Goal: Information Seeking & Learning: Find specific page/section

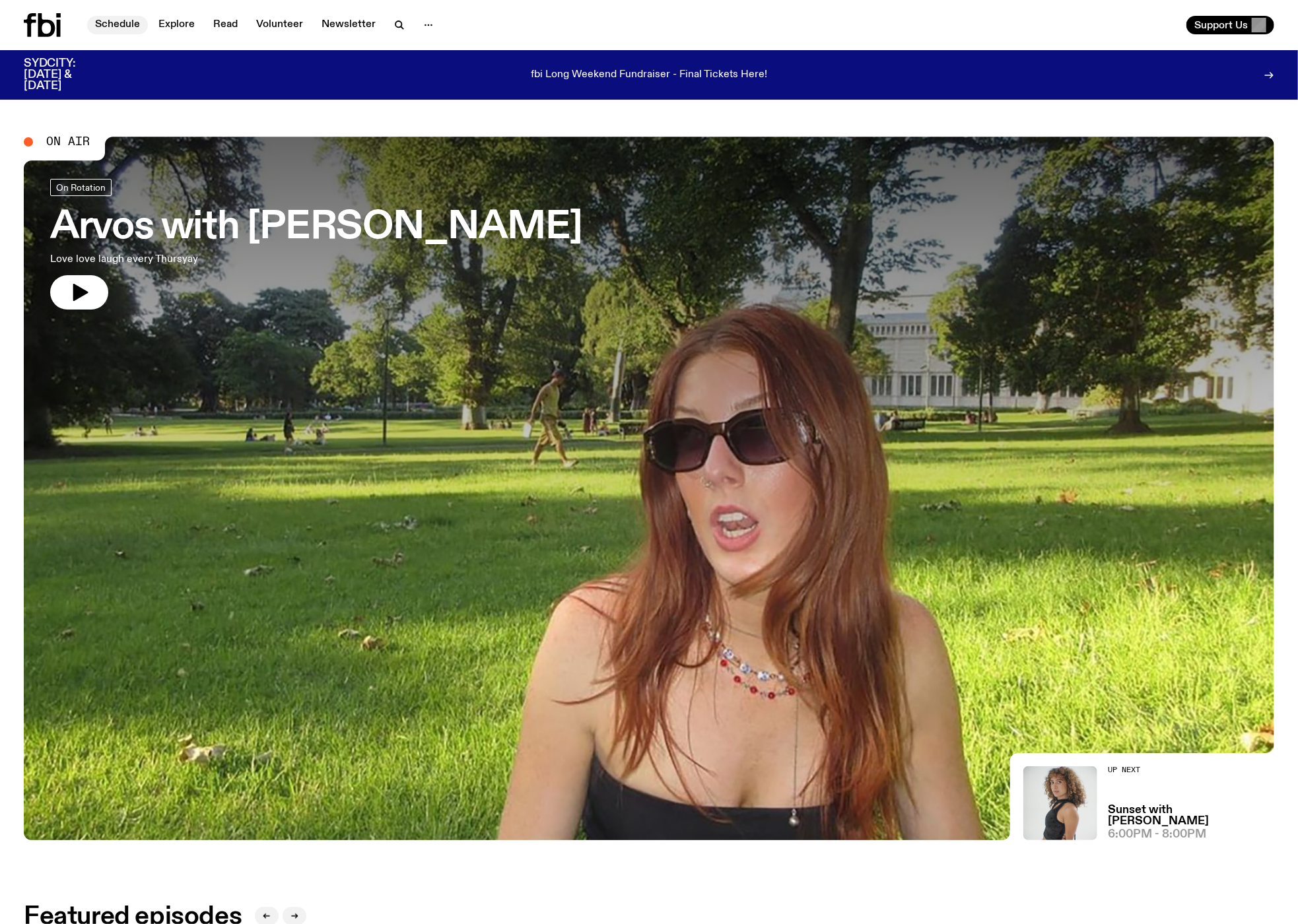
click at [109, 23] on link "Schedule" at bounding box center [117, 25] width 61 height 19
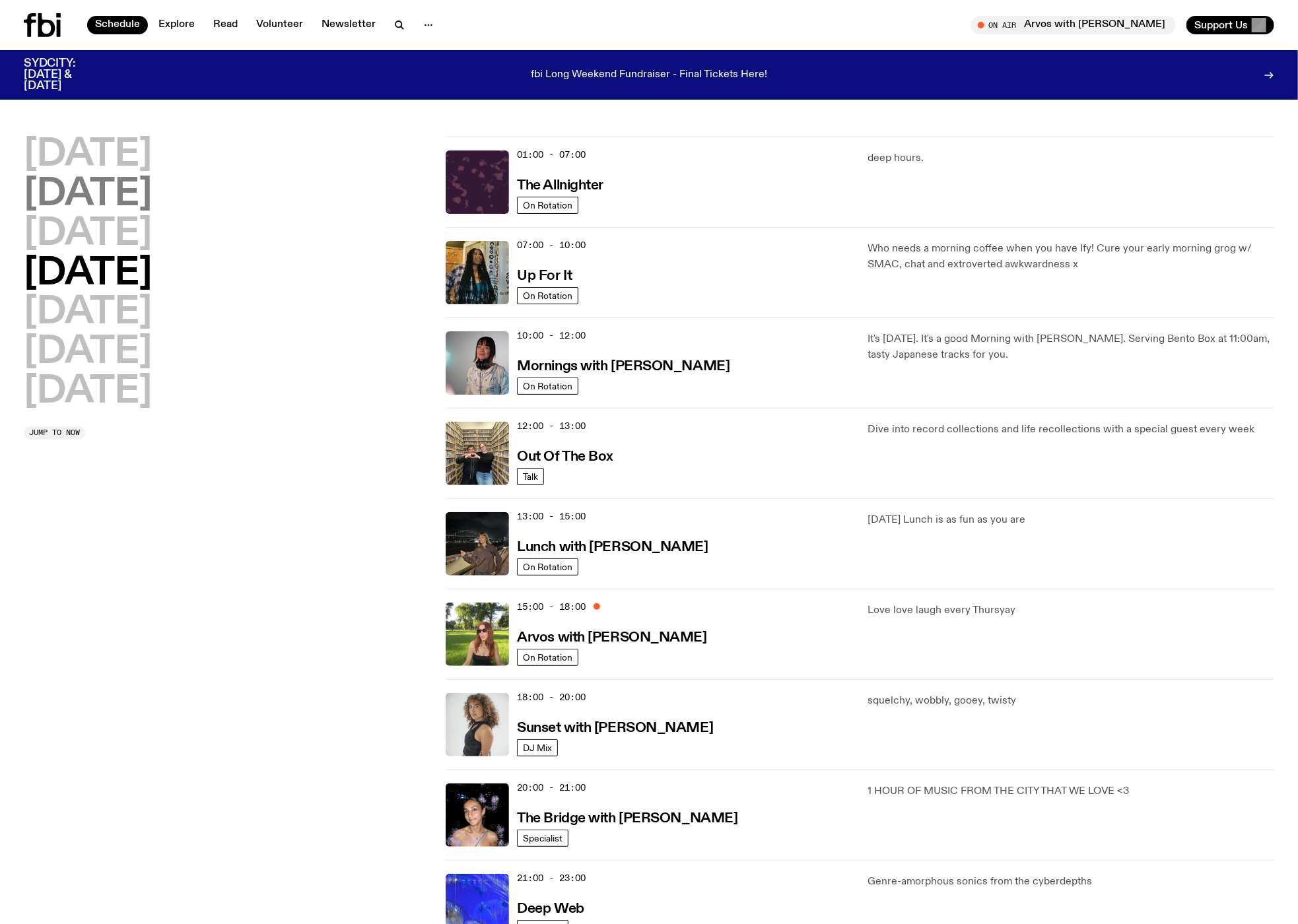
click at [141, 196] on h2 "[DATE]" at bounding box center [87, 195] width 128 height 37
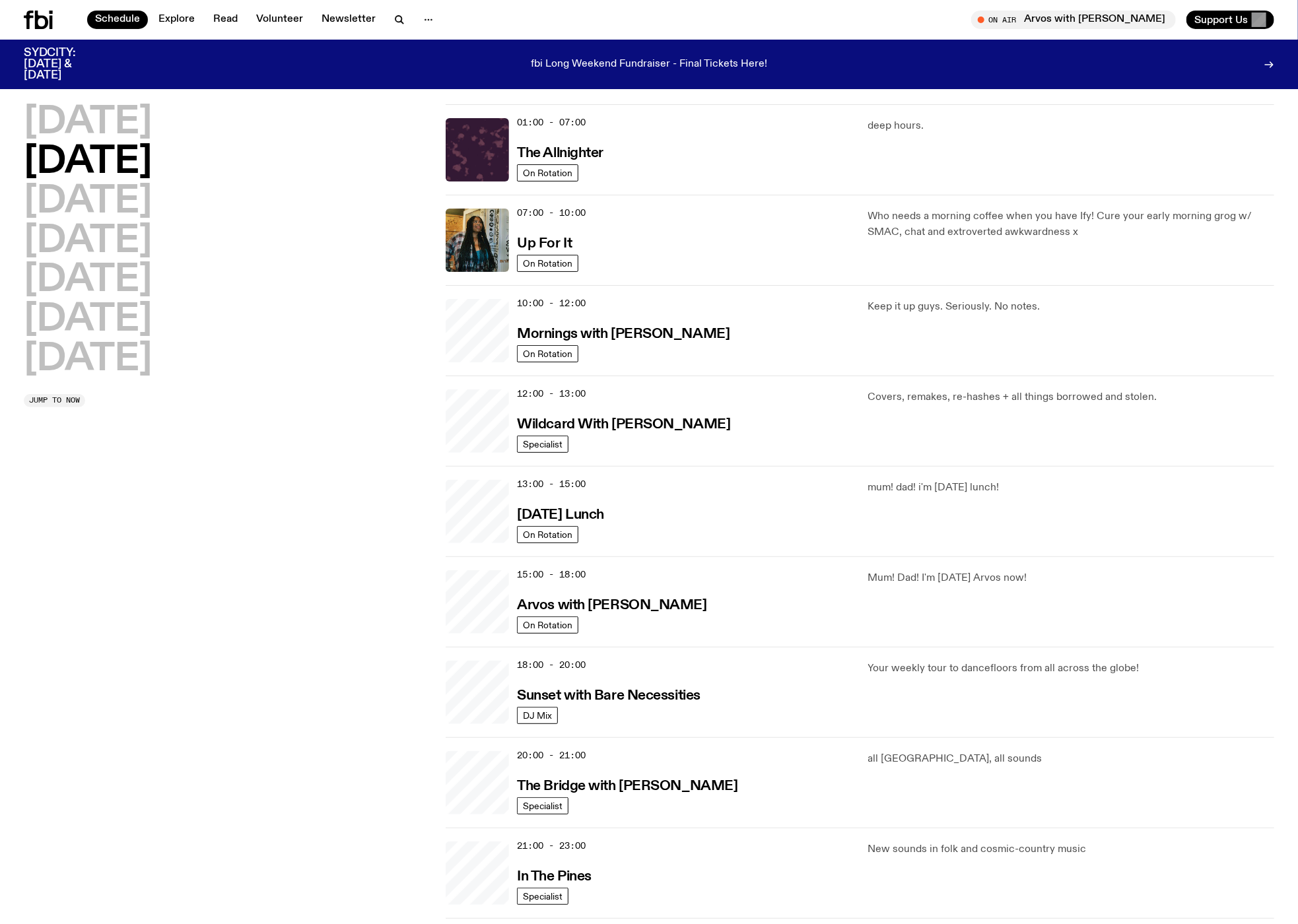
scroll to position [36, 0]
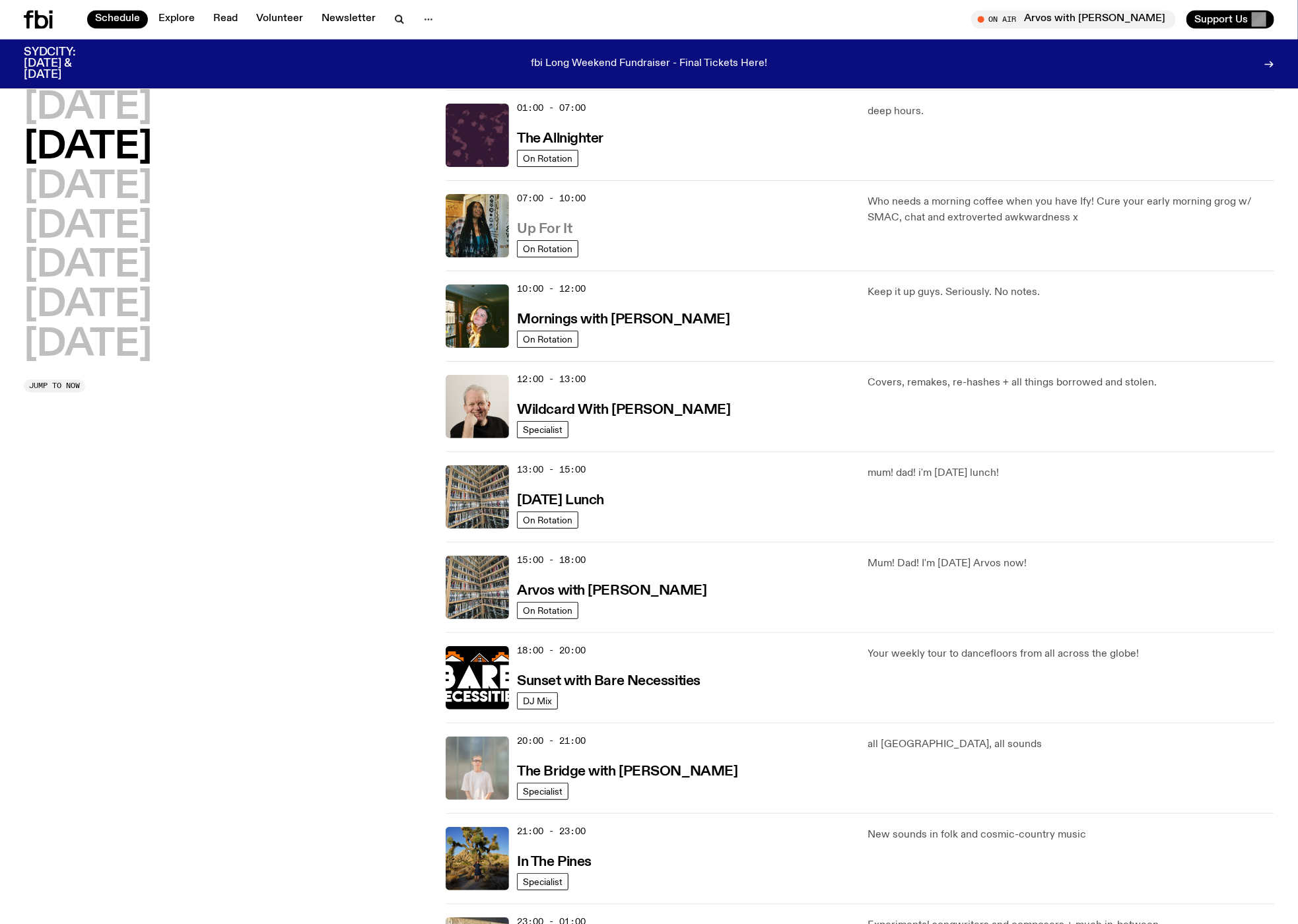
drag, startPoint x: 523, startPoint y: 228, endPoint x: 528, endPoint y: 233, distance: 7.1
click at [560, 134] on h3 "The Allnighter" at bounding box center [560, 139] width 86 height 14
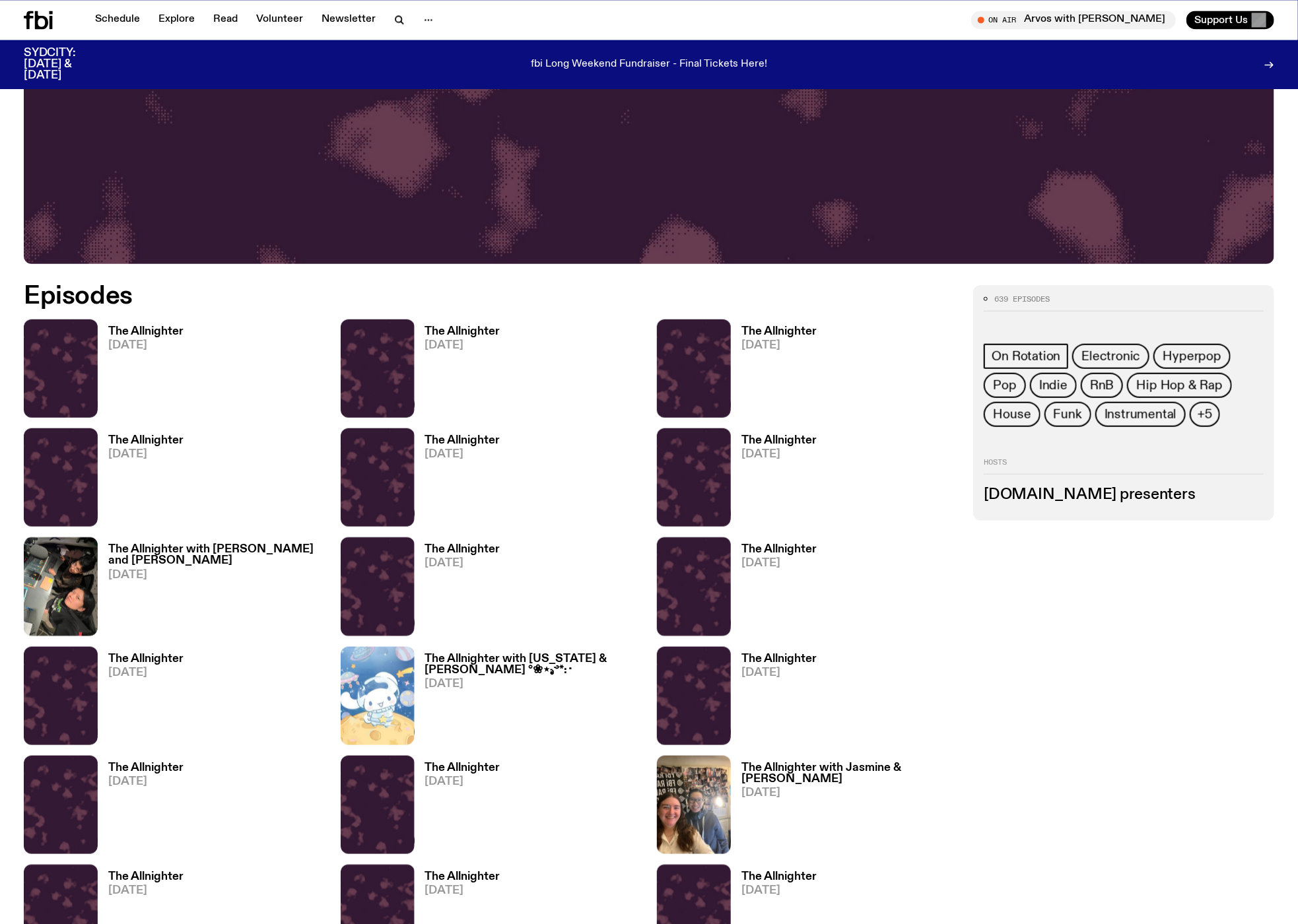
scroll to position [616, 0]
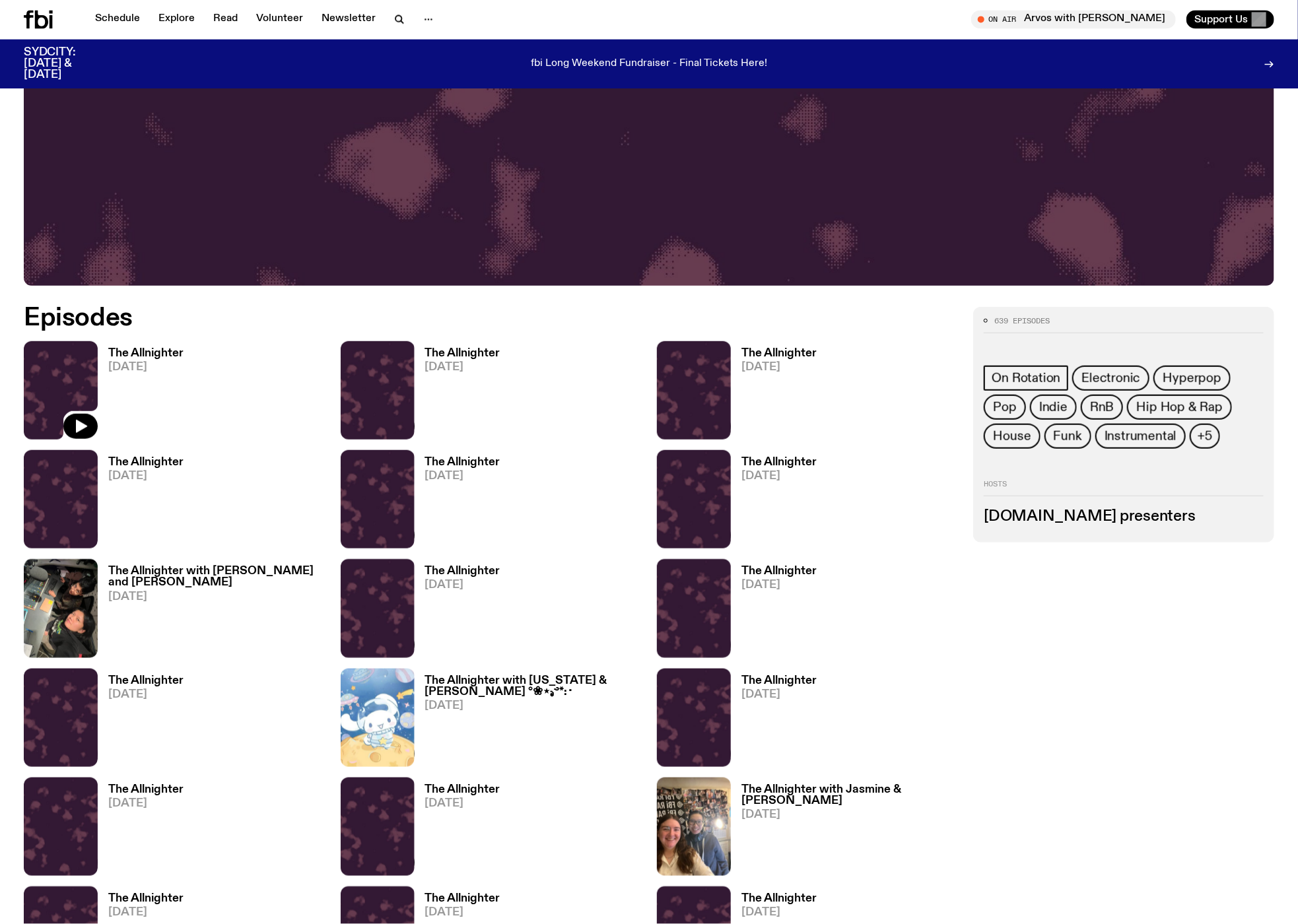
click at [46, 386] on img at bounding box center [61, 391] width 74 height 99
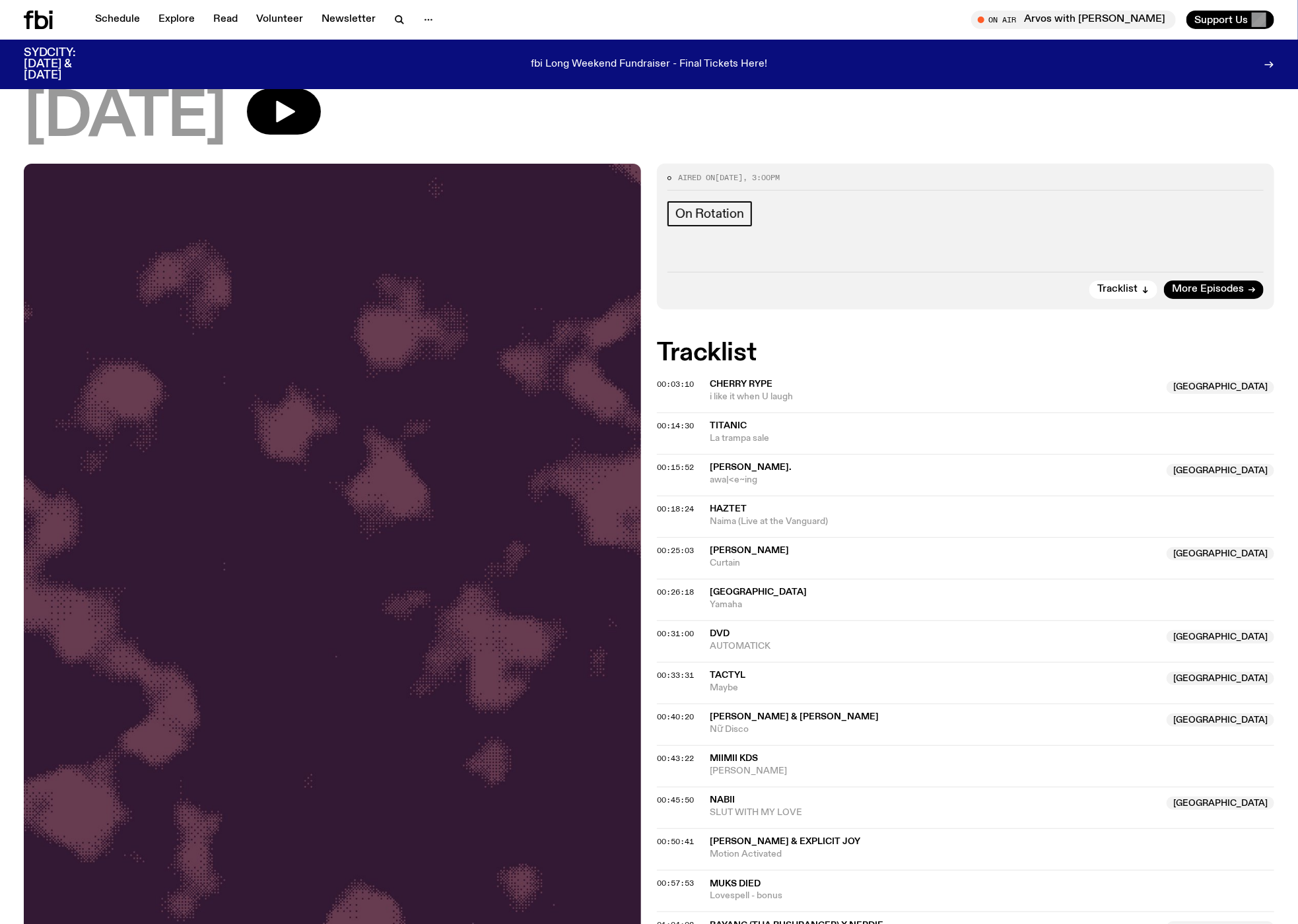
scroll to position [96, 0]
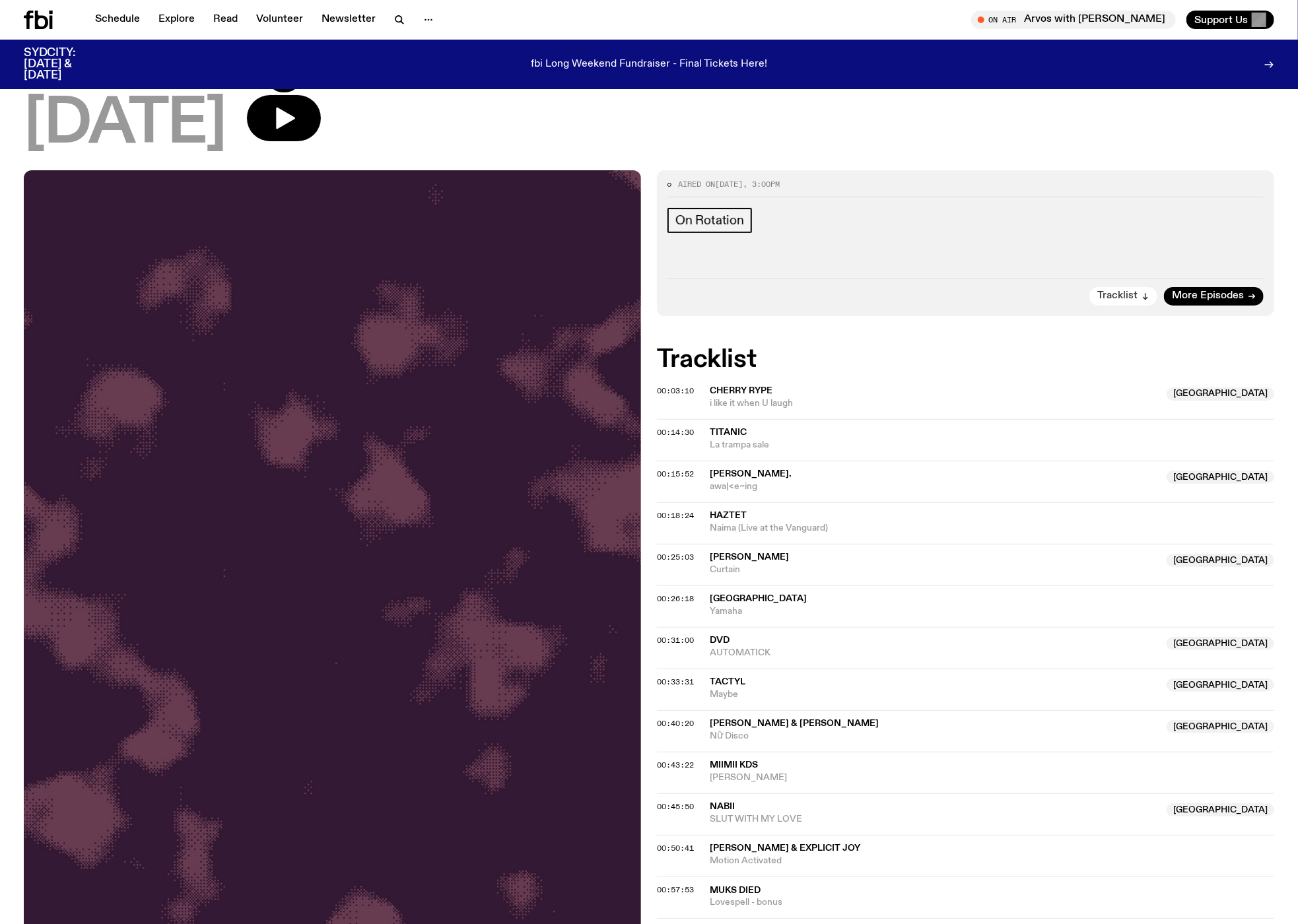
click at [649, 296] on span "Tracklist" at bounding box center [1117, 296] width 40 height 10
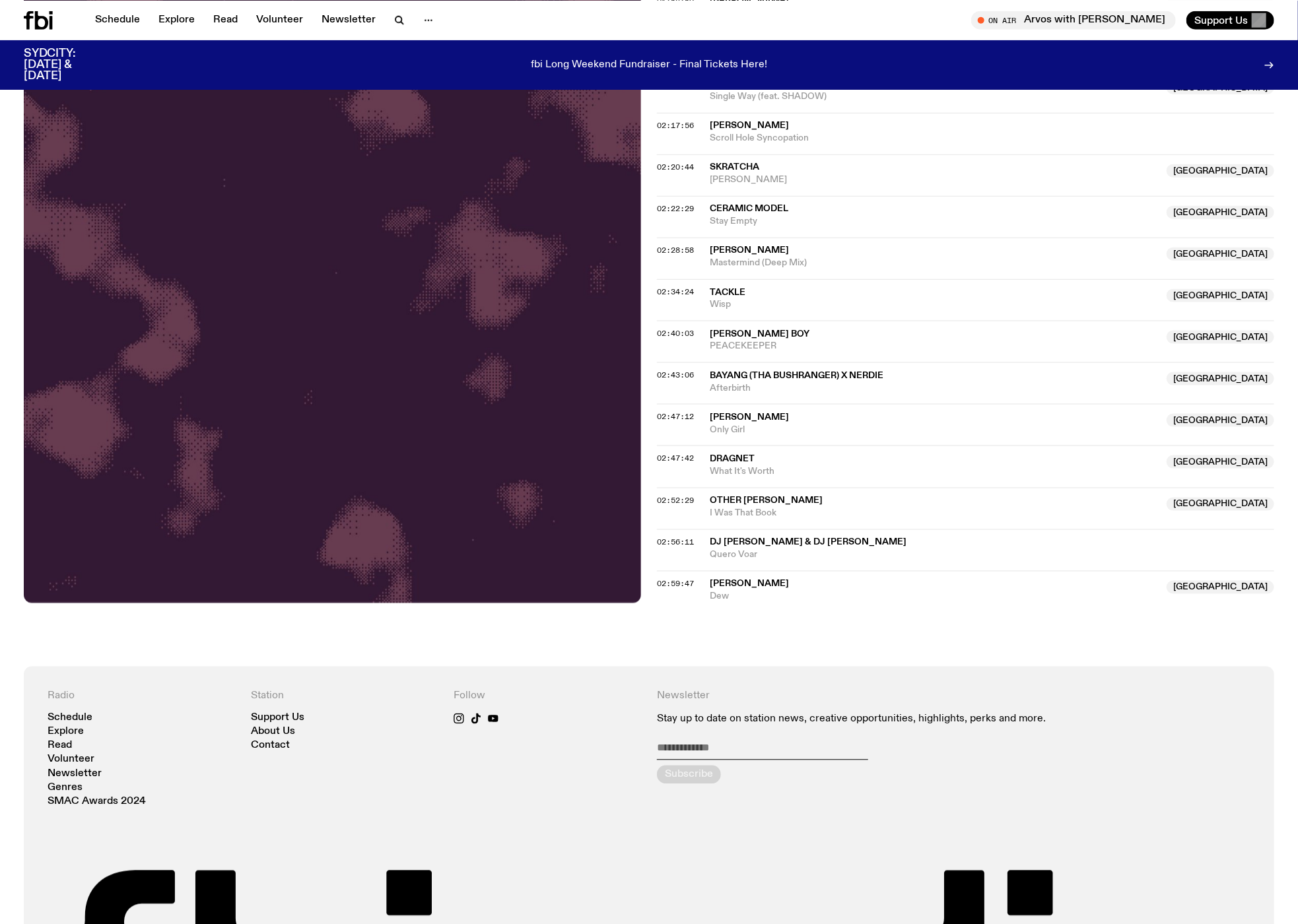
scroll to position [1908, 0]
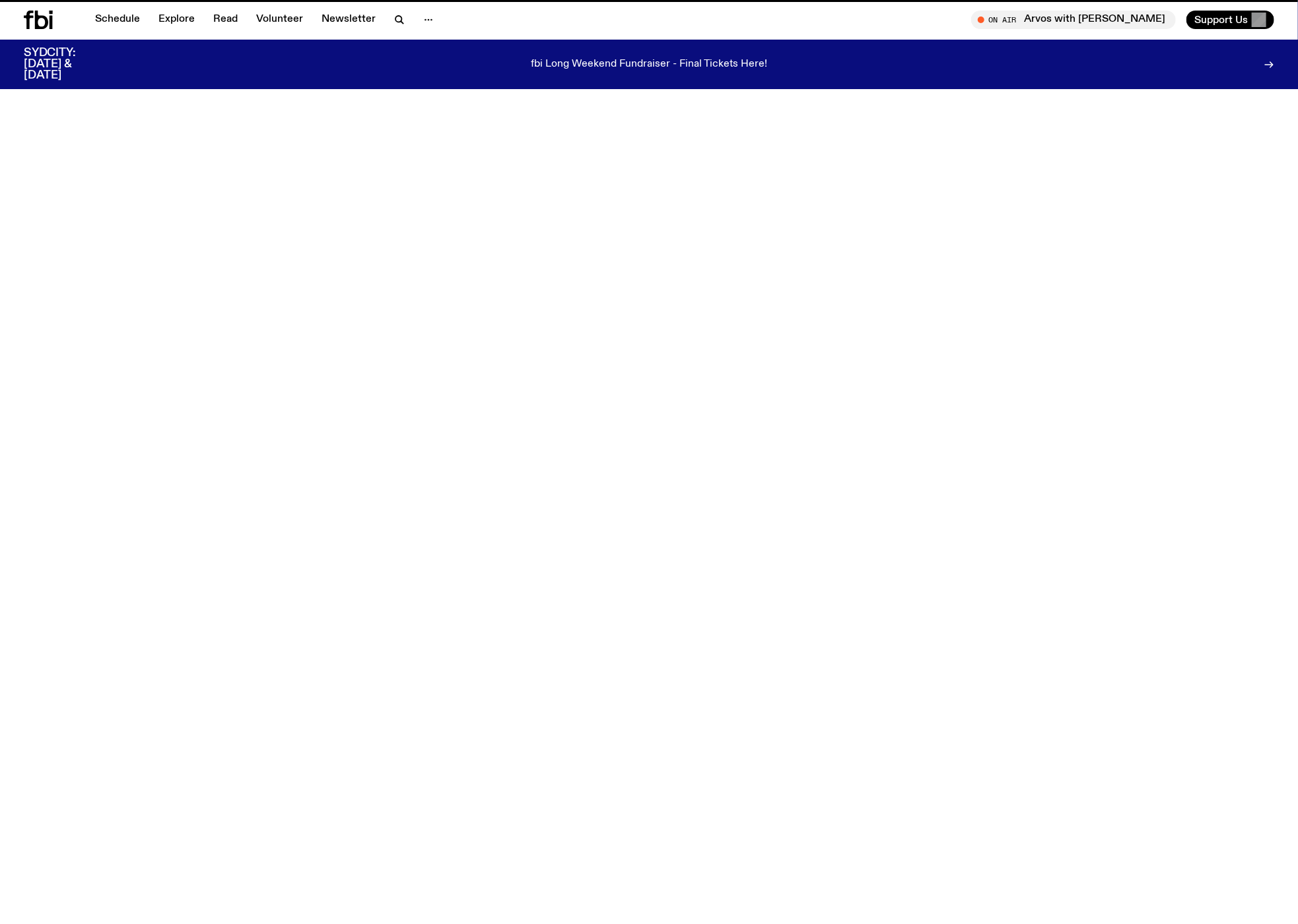
scroll to position [616, 0]
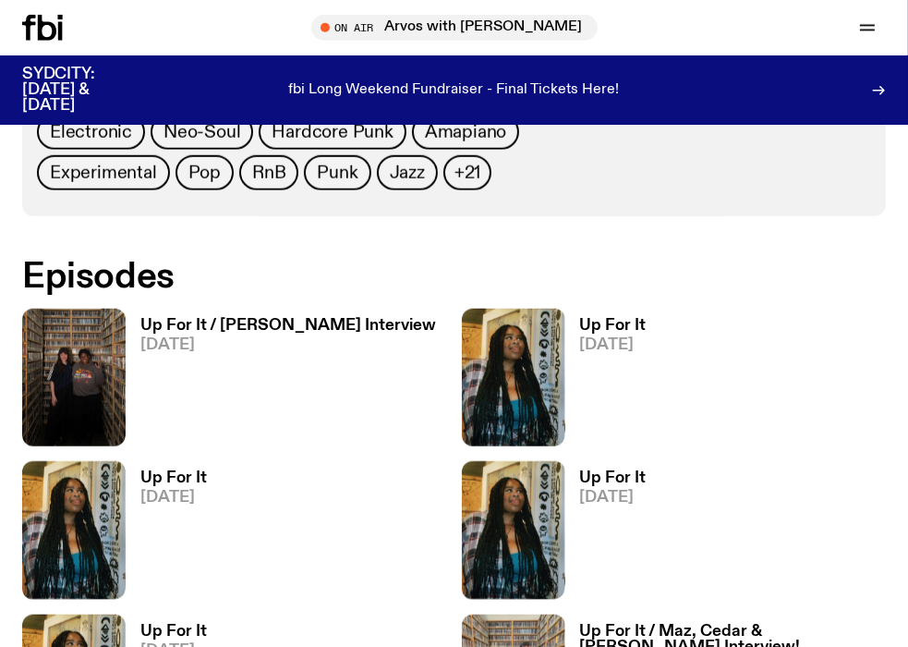
scroll to position [1073, 0]
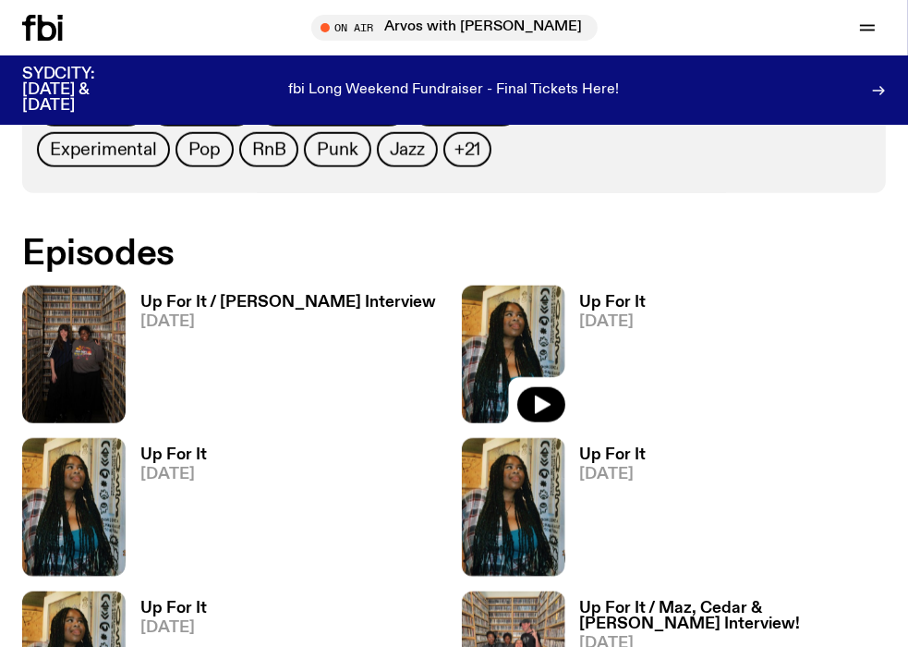
click at [516, 323] on img at bounding box center [514, 355] width 104 height 138
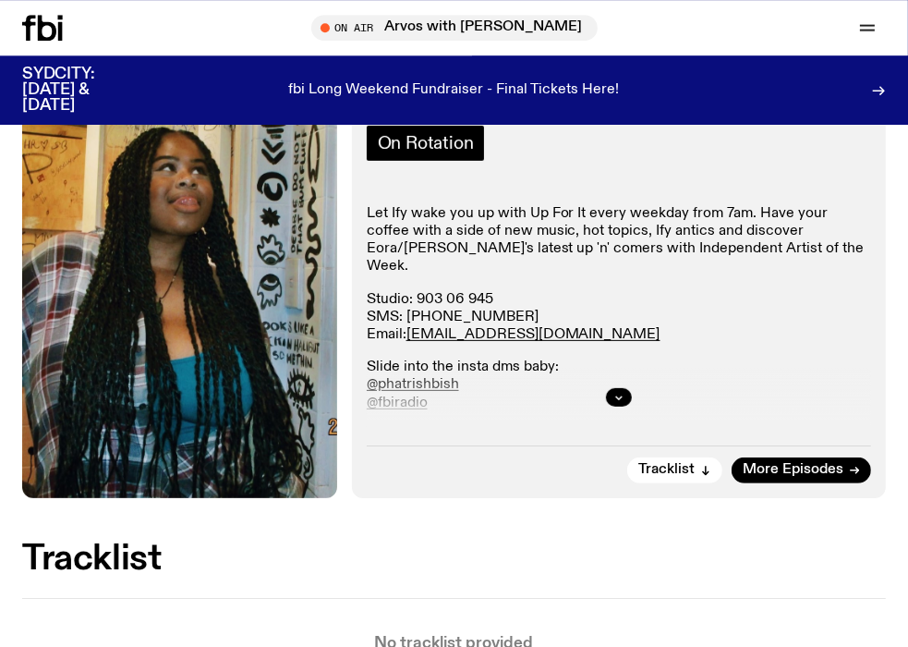
scroll to position [390, 0]
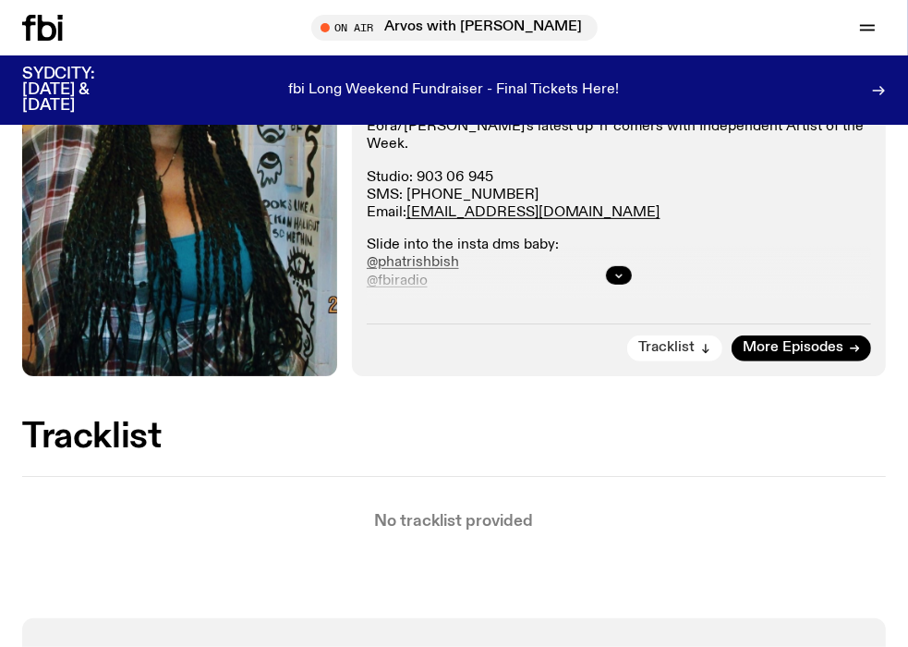
click at [675, 349] on span "Tracklist" at bounding box center [667, 348] width 56 height 14
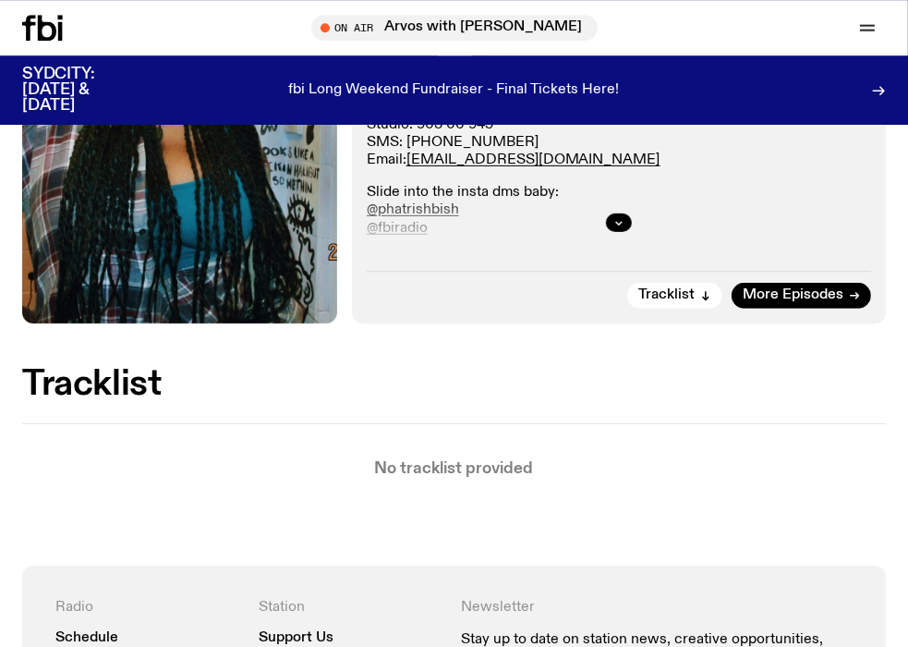
scroll to position [488, 0]
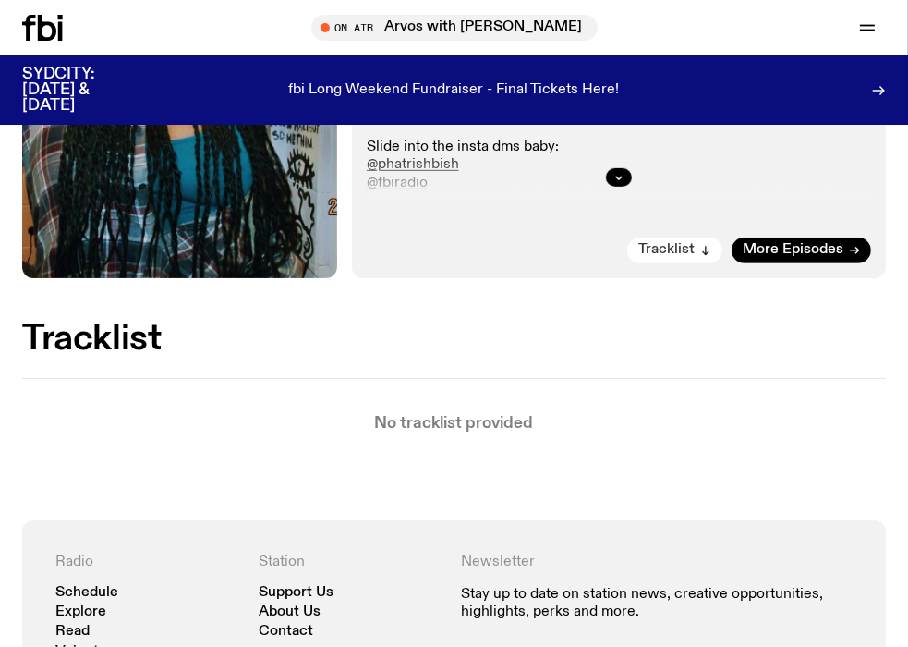
click at [672, 241] on button "Tracklist" at bounding box center [675, 251] width 95 height 26
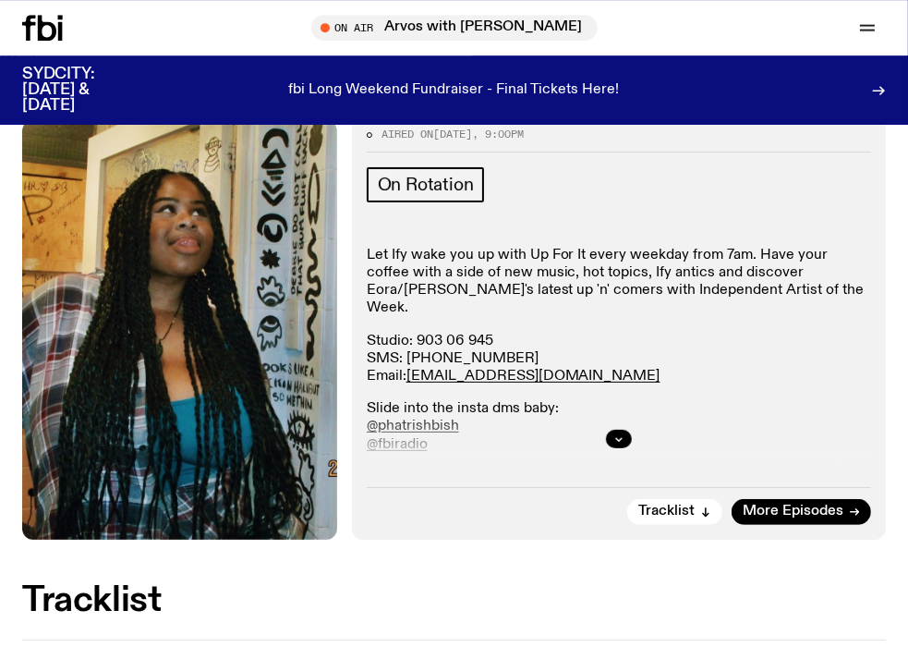
scroll to position [98, 0]
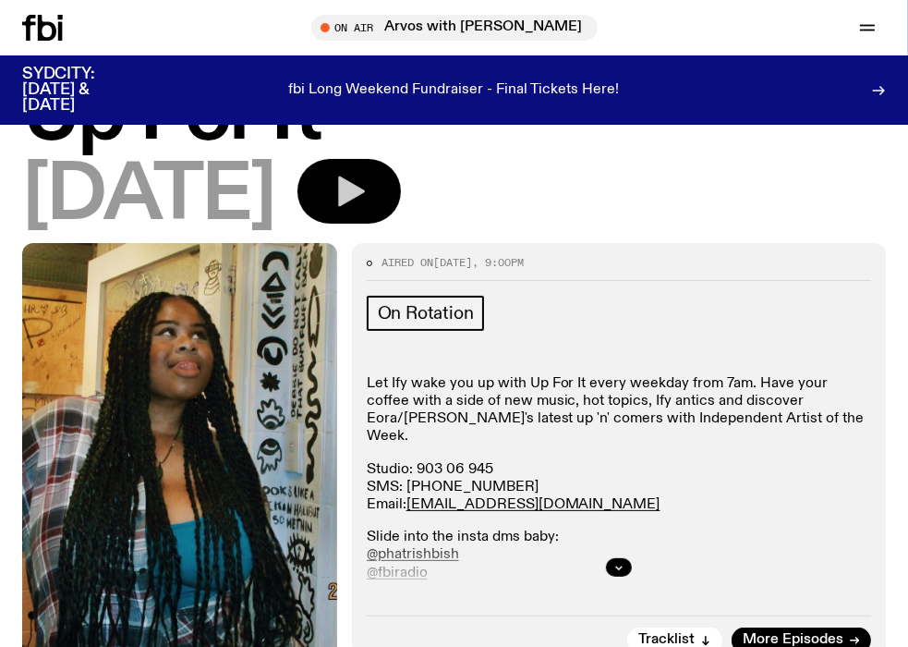
click at [401, 189] on button "button" at bounding box center [350, 191] width 104 height 65
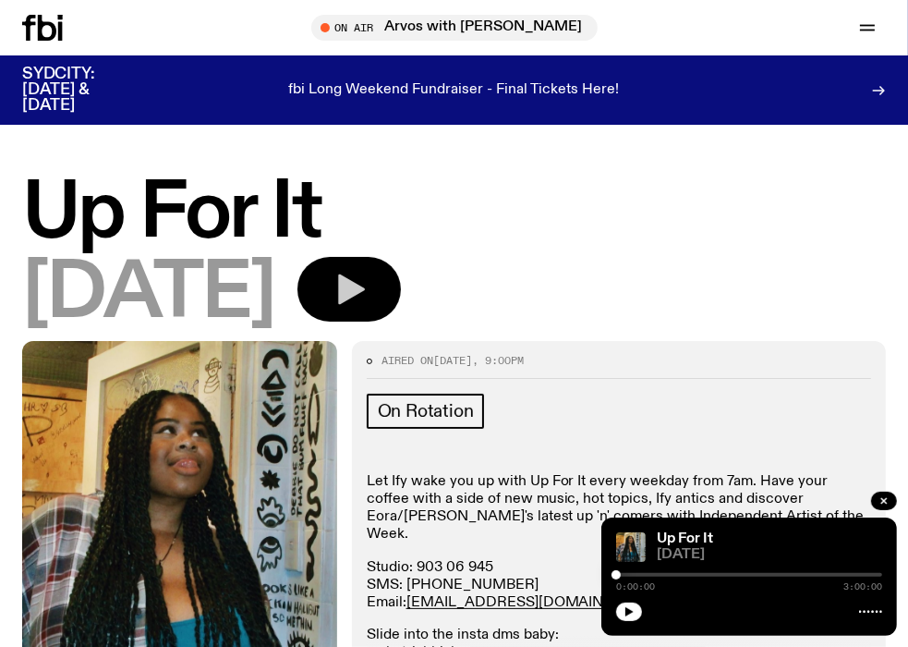
click at [365, 287] on icon "button" at bounding box center [351, 289] width 27 height 30
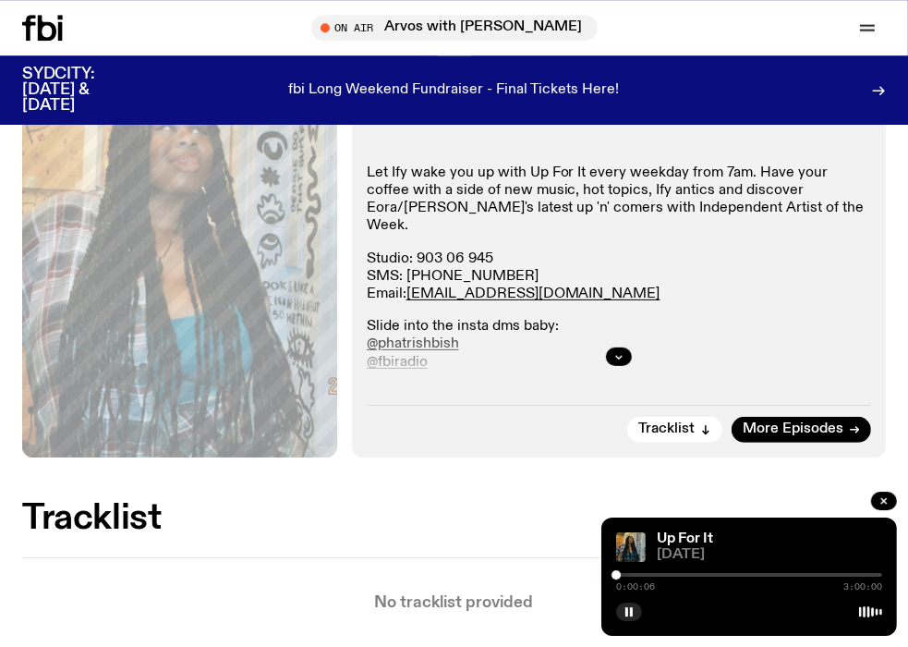
scroll to position [292, 0]
